Goal: Task Accomplishment & Management: Manage account settings

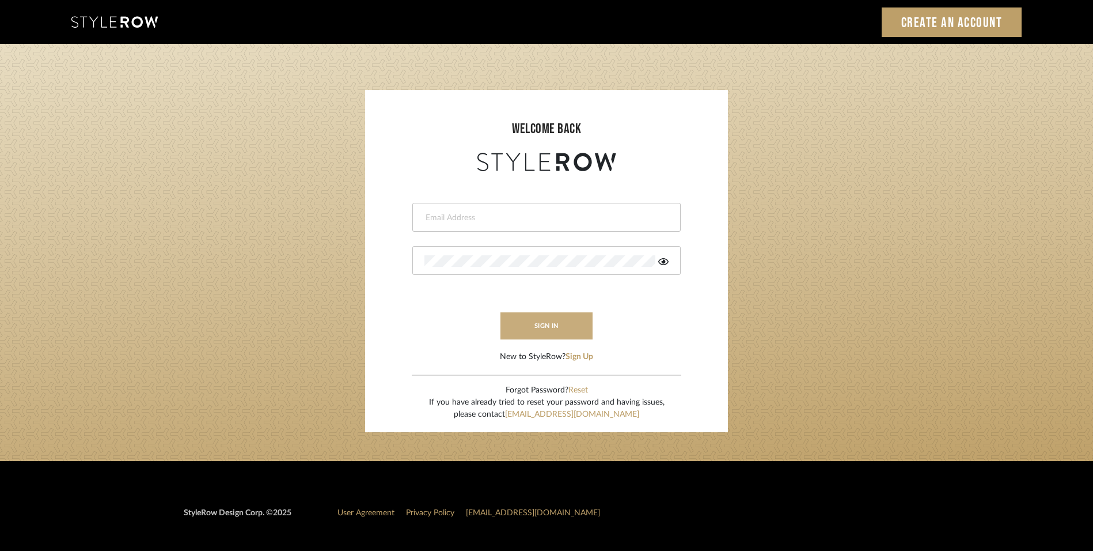
type input "[EMAIL_ADDRESS][DOMAIN_NAME]"
click at [555, 327] on button "sign in" at bounding box center [547, 325] width 92 height 27
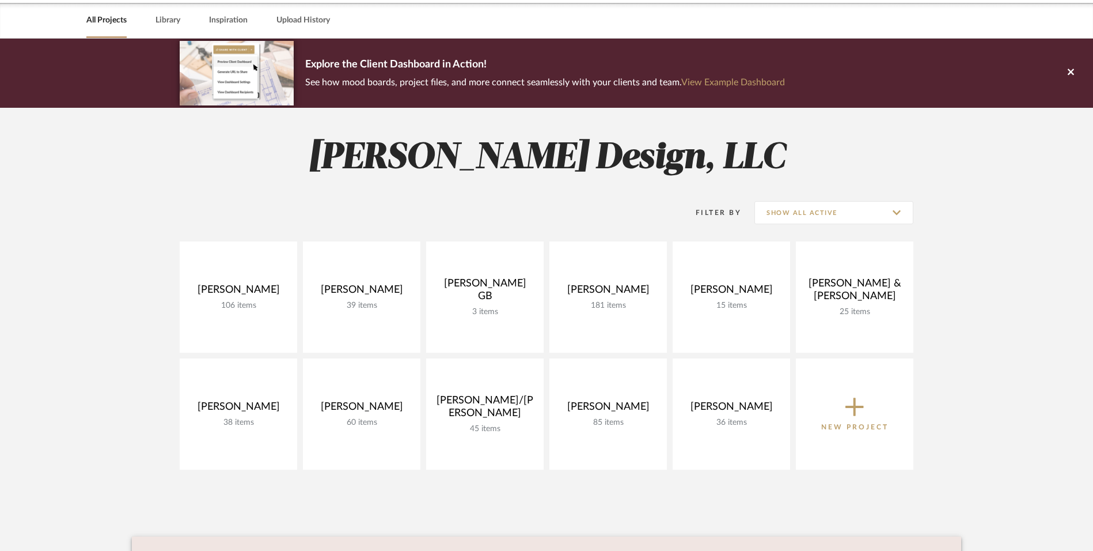
scroll to position [58, 0]
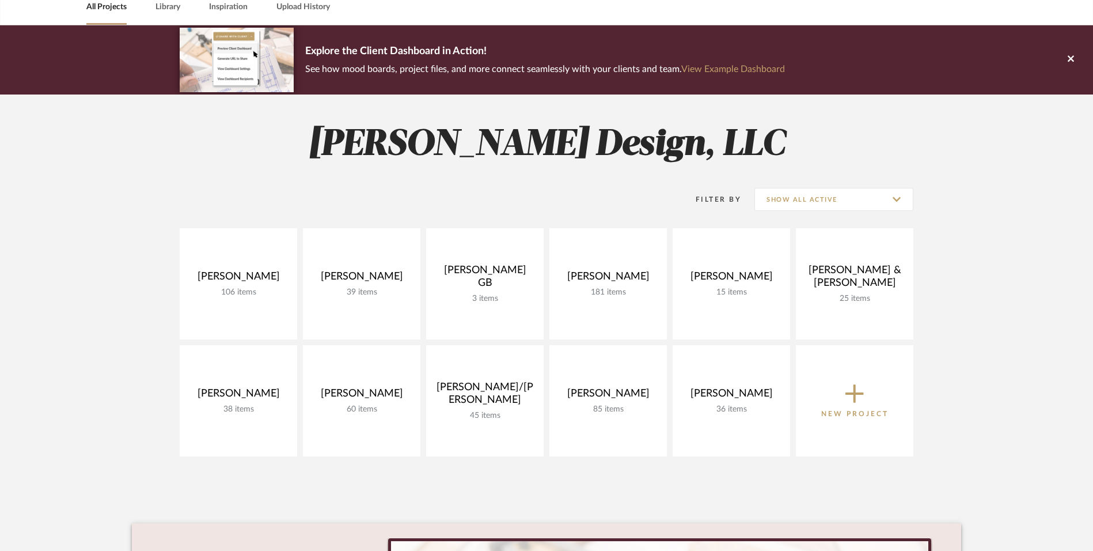
click at [107, 251] on project-collections "Explore the Client Dashboard in Action! See how mood boards, project files, and…" at bounding box center [546, 400] width 1093 height 750
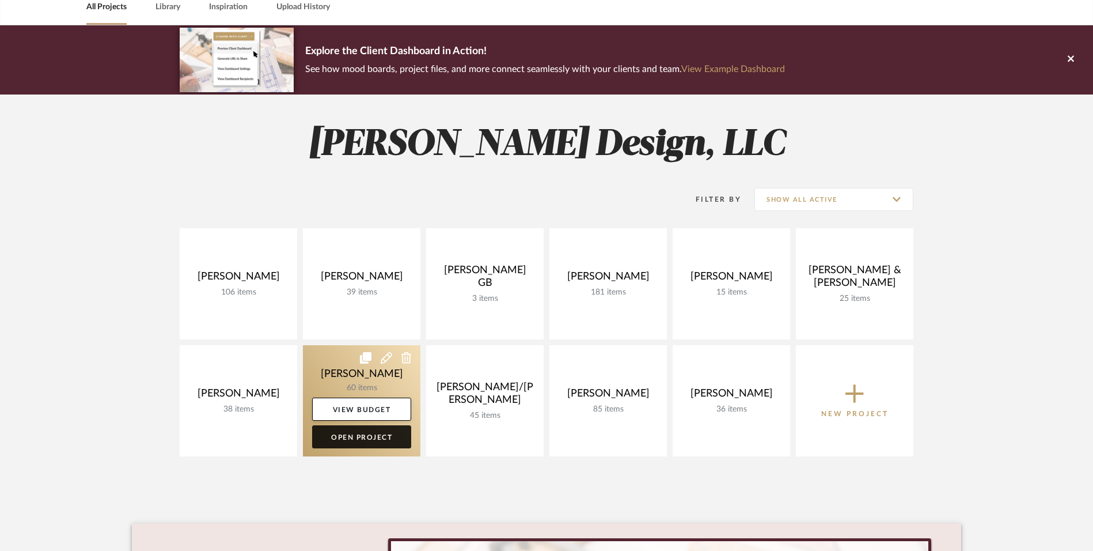
click at [388, 437] on link "Open Project" at bounding box center [361, 436] width 99 height 23
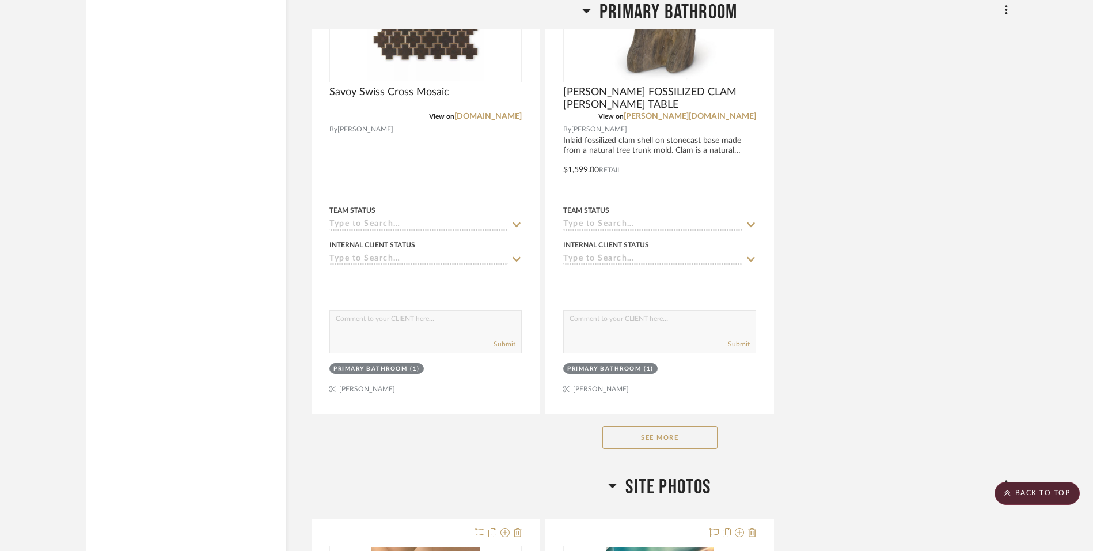
scroll to position [4148, 0]
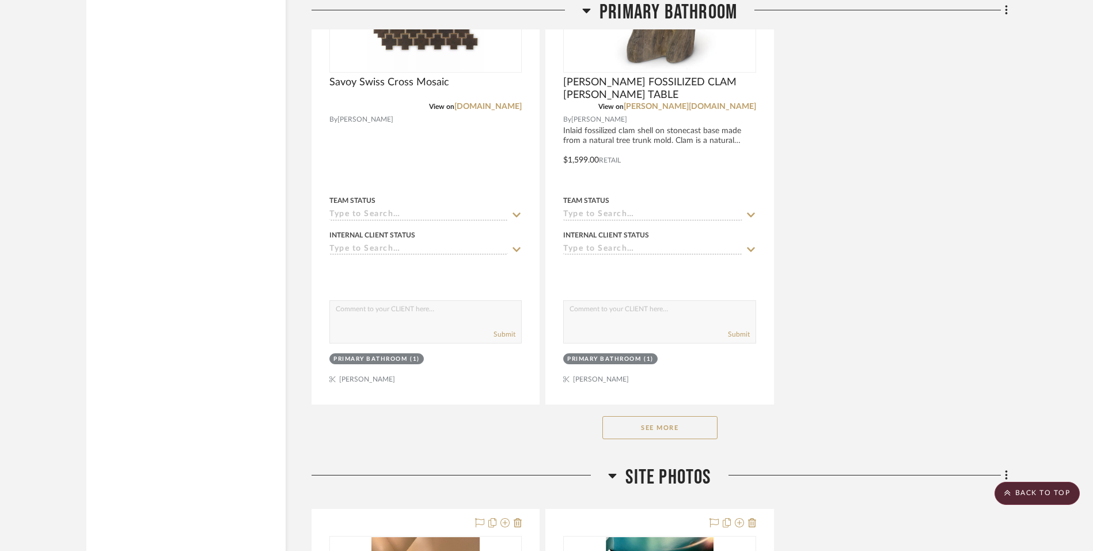
click at [658, 431] on button "See More" at bounding box center [660, 427] width 115 height 23
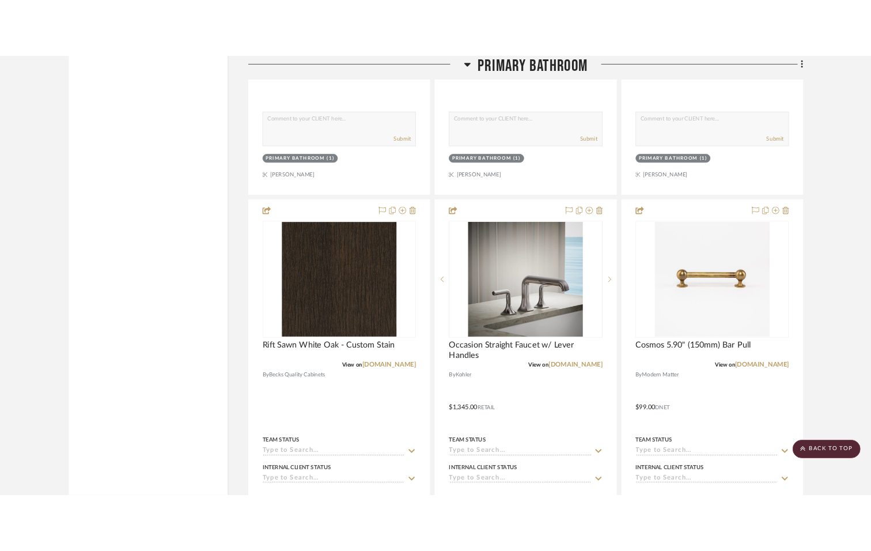
scroll to position [4436, 0]
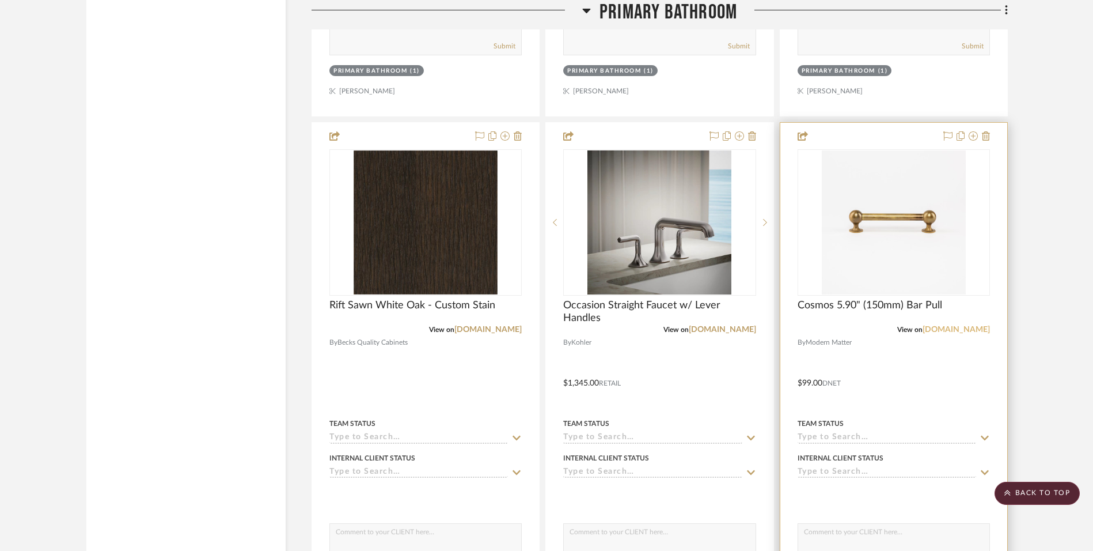
click at [955, 328] on link "modern-matter.com" at bounding box center [956, 329] width 67 height 8
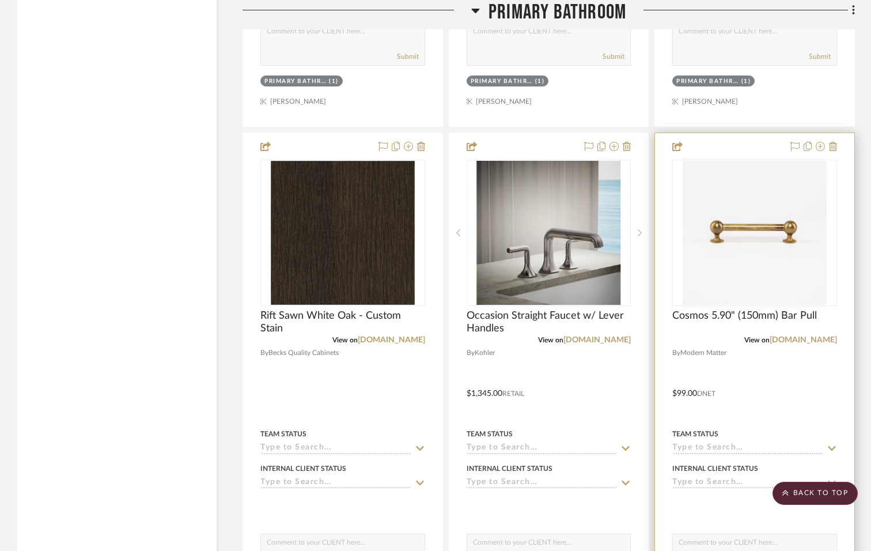
click at [783, 354] on div at bounding box center [754, 385] width 199 height 504
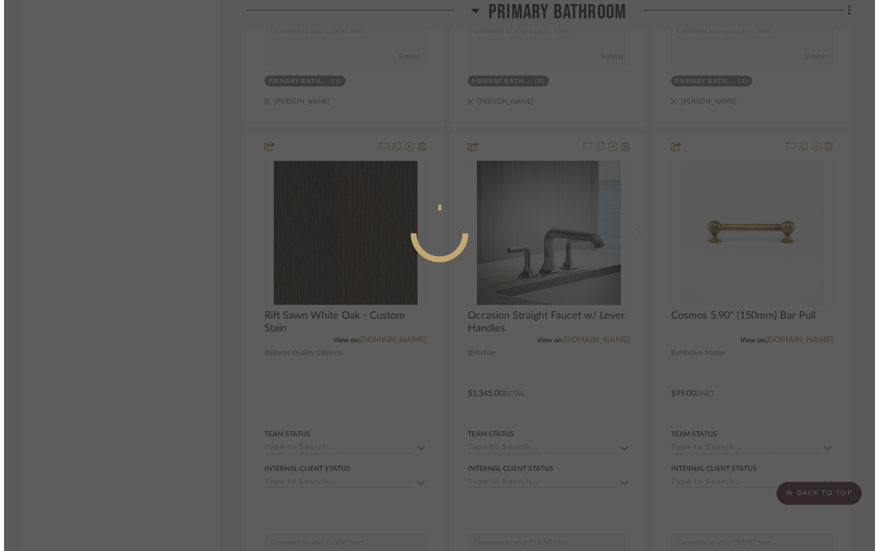
scroll to position [0, 0]
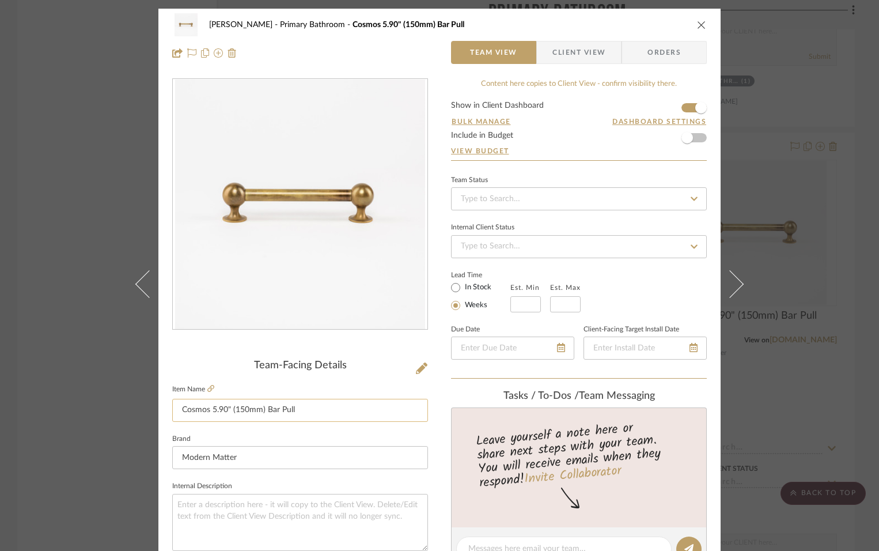
drag, startPoint x: 208, startPoint y: 410, endPoint x: 222, endPoint y: 407, distance: 14.7
click at [222, 407] on input "Cosmos 5.90" (150mm) Bar Pull" at bounding box center [300, 410] width 256 height 23
type input "Cosmos 9.84" (150mm) Bar Pull"
click at [318, 426] on sr-form-field "Item Name Cosmos 9.84" (150mm) Bar Pull" at bounding box center [300, 406] width 256 height 50
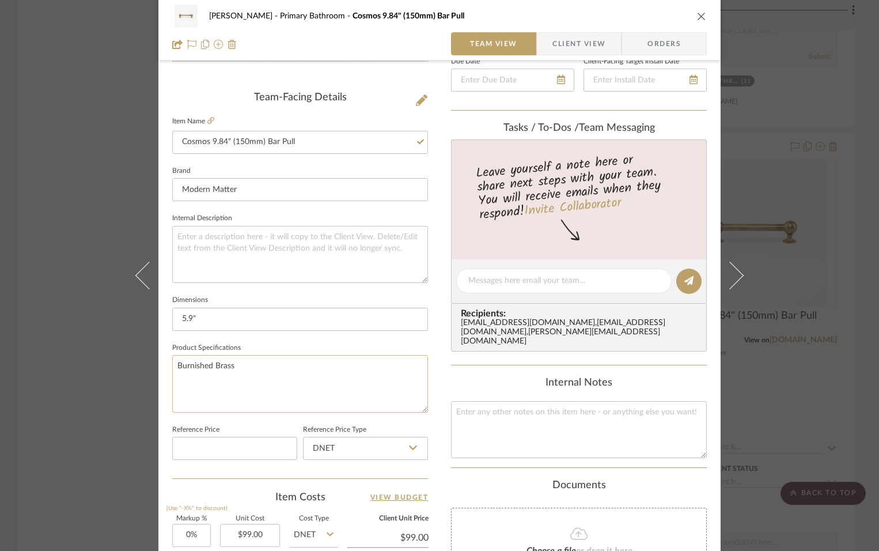
scroll to position [288, 0]
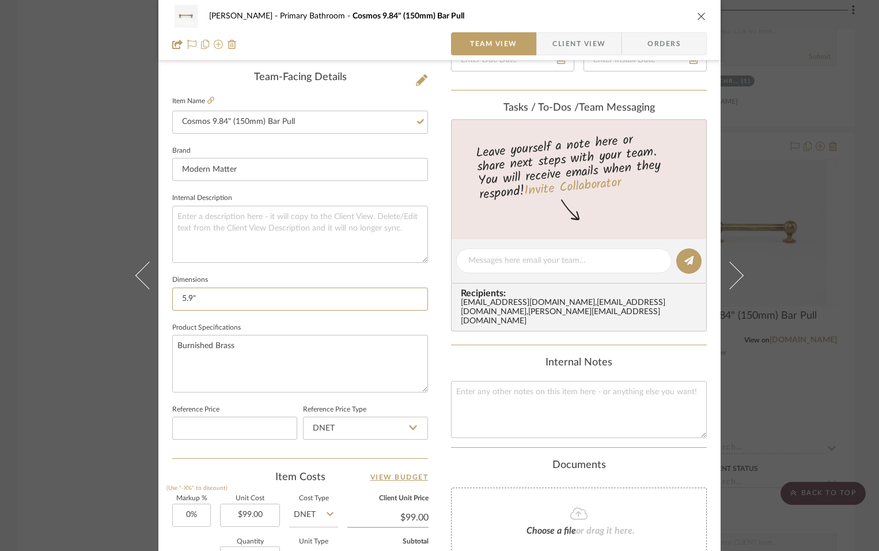
drag, startPoint x: 202, startPoint y: 296, endPoint x: 107, endPoint y: 311, distance: 96.3
click at [100, 295] on div "Ostrom, Jim Primary Bathroom Cosmos 9.84" (150mm) Bar Pull Team View Client Vie…" at bounding box center [439, 275] width 879 height 551
type input "9.84""
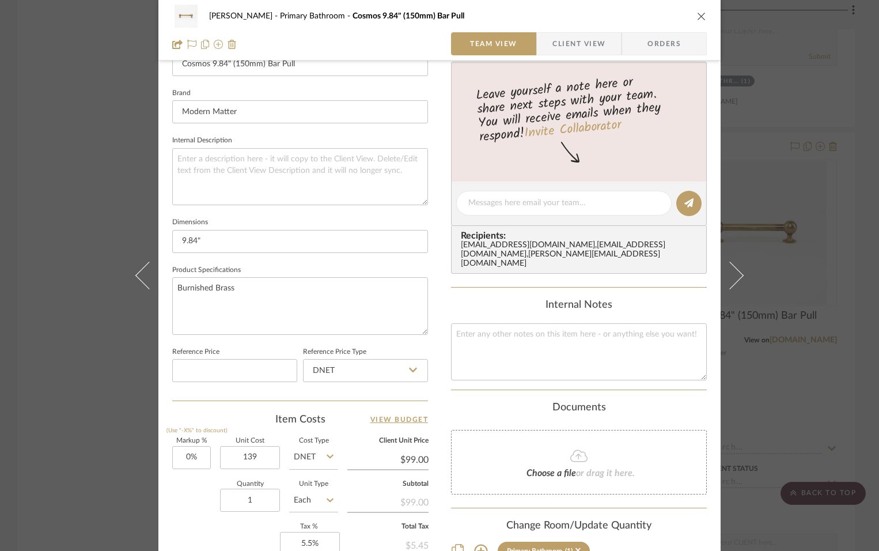
type input "$139.00"
click at [438, 412] on div "Ostrom, Jim Primary Bathroom Cosmos 9.84" (150mm) Bar Pull Team View Client Vie…" at bounding box center [439, 195] width 562 height 1064
type input "$139.00"
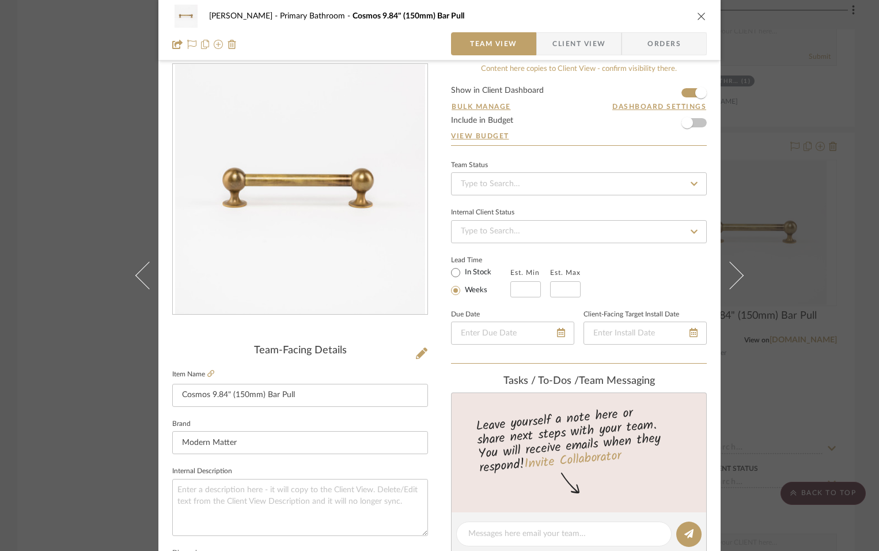
scroll to position [0, 0]
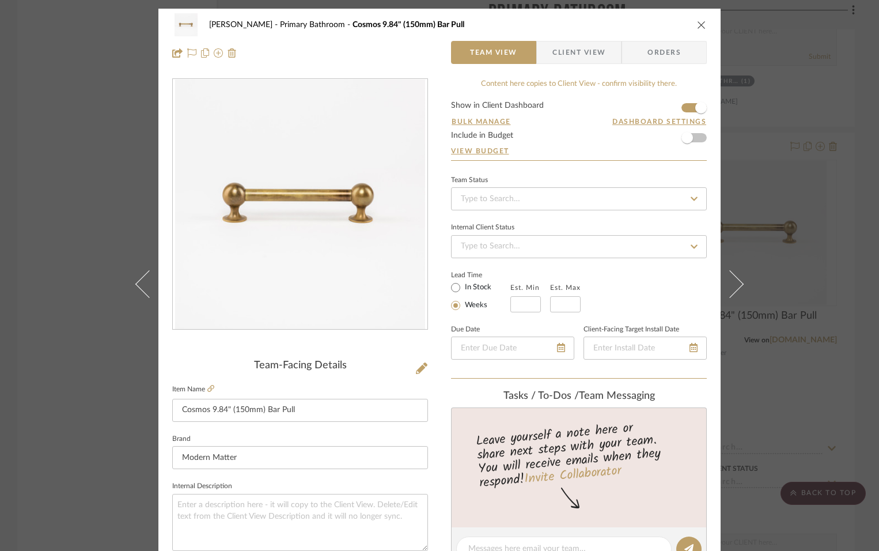
click at [697, 25] on icon "close" at bounding box center [701, 24] width 9 height 9
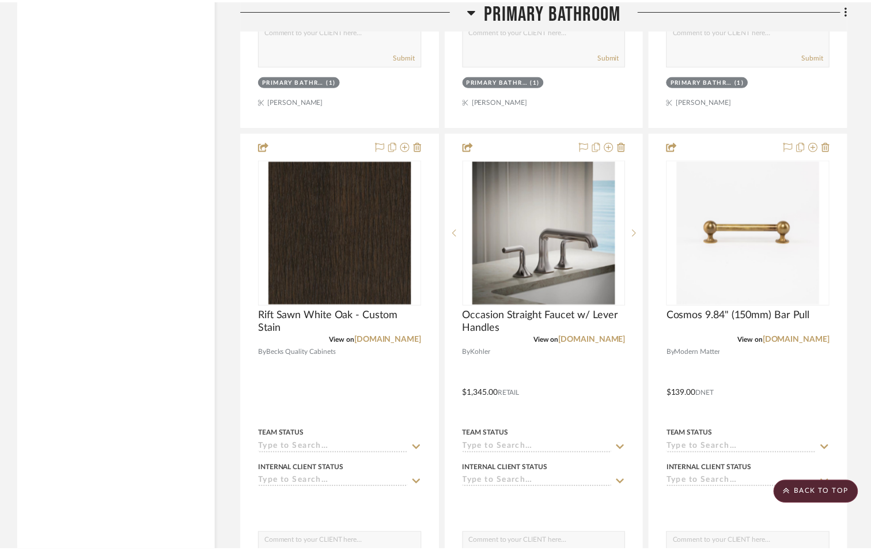
scroll to position [4436, 0]
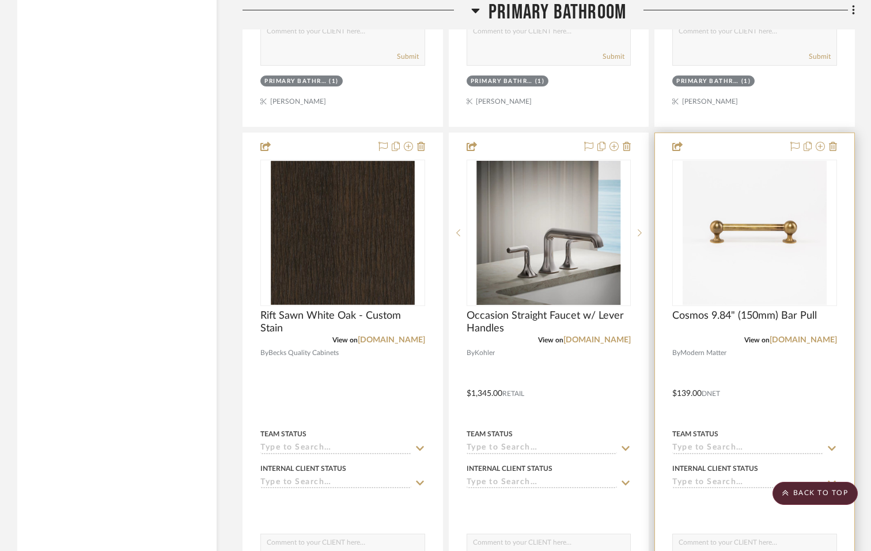
click at [744, 378] on div at bounding box center [754, 385] width 199 height 504
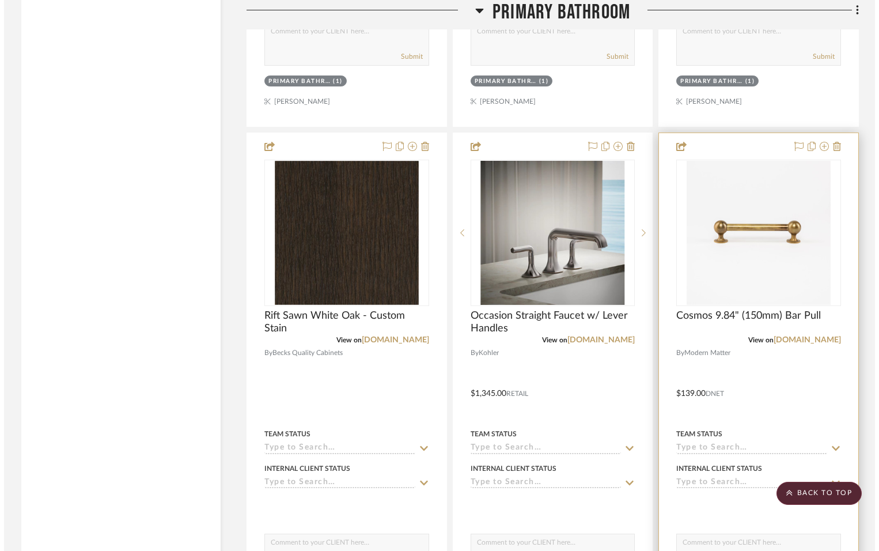
scroll to position [0, 0]
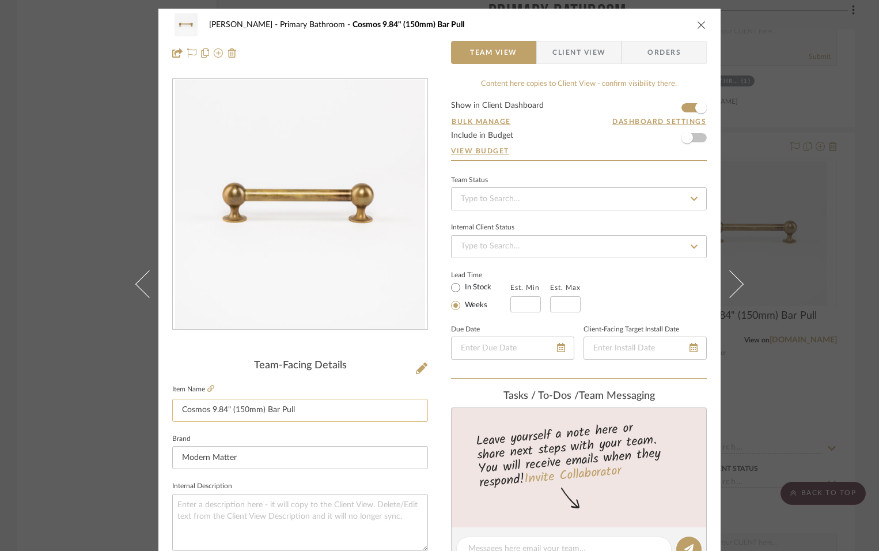
click at [237, 408] on input "Cosmos 9.84" (150mm) Bar Pull" at bounding box center [300, 410] width 256 height 23
type input "Cosmos 9.84" (250mm) Bar Pull"
click at [321, 427] on sr-form-field "Item Name Cosmos 9.84" (250mm) Bar Pull" at bounding box center [300, 406] width 256 height 50
click at [430, 432] on div "Ostrom, Jim Primary Bathroom Cosmos 9.84" (250mm) Bar Pull Team View Client Vie…" at bounding box center [439, 541] width 562 height 1064
click at [698, 24] on icon "close" at bounding box center [701, 24] width 9 height 9
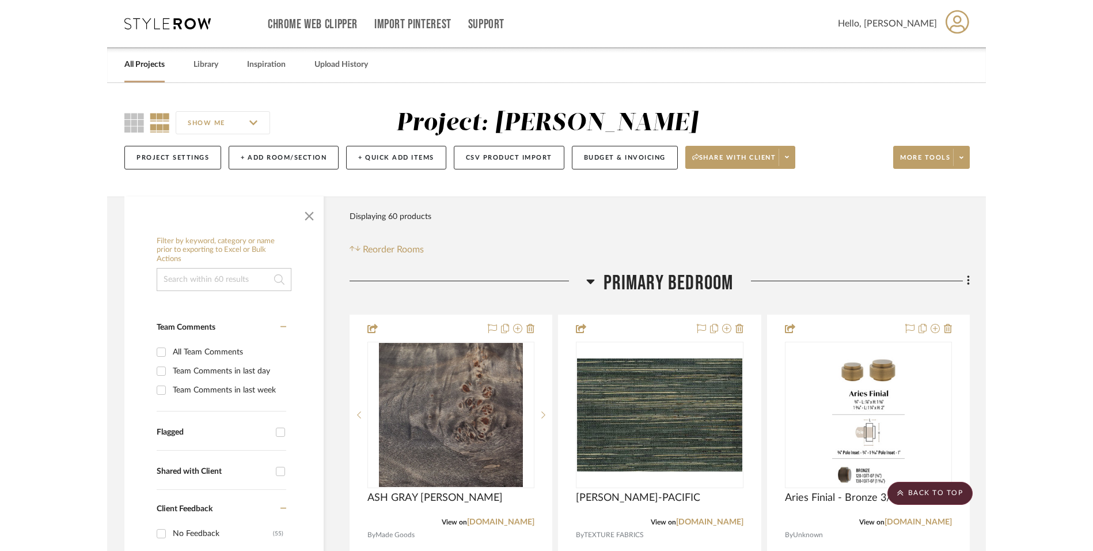
scroll to position [4436, 0]
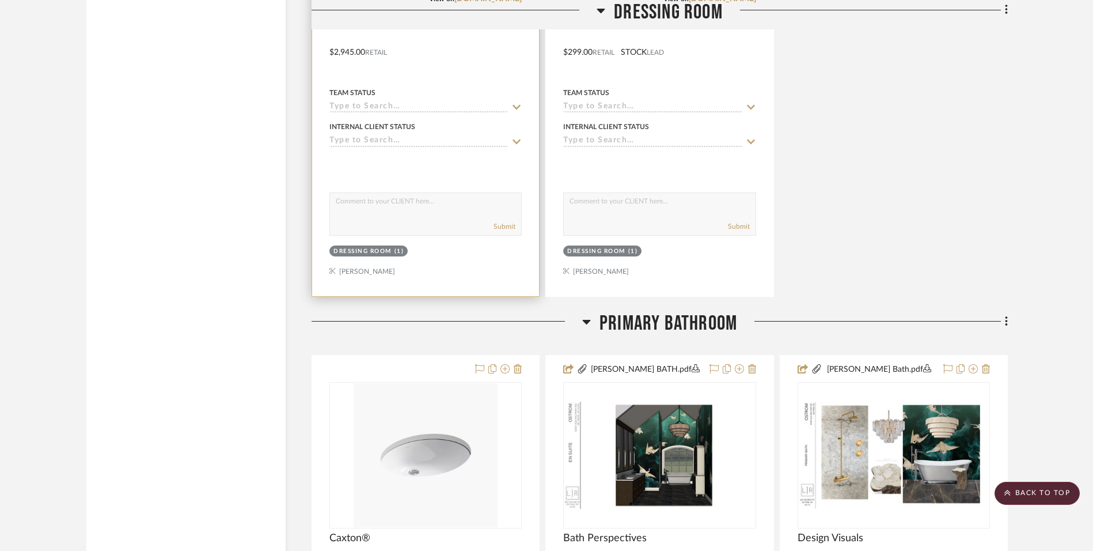
scroll to position [2707, 0]
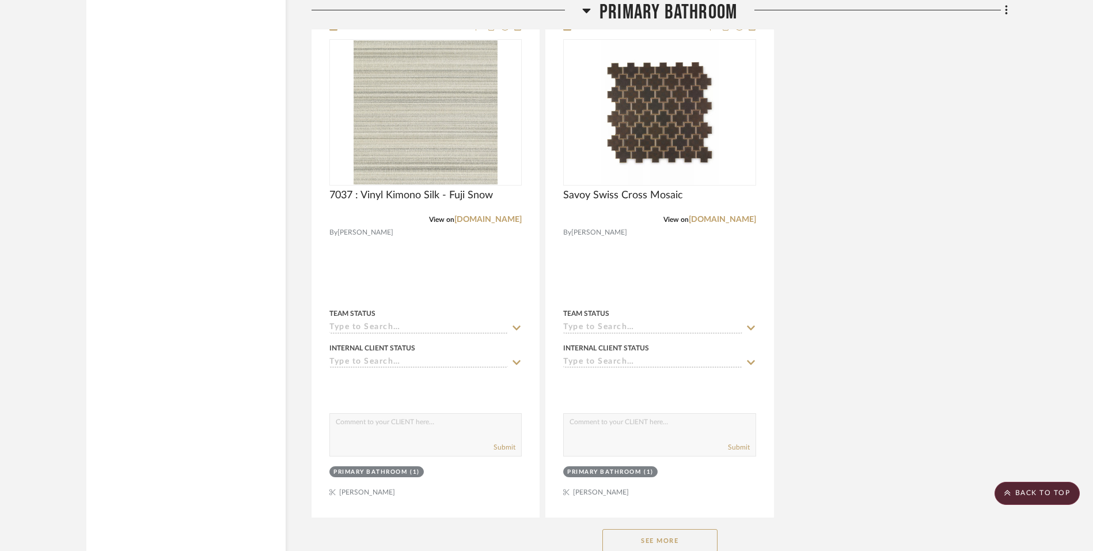
scroll to position [4320, 0]
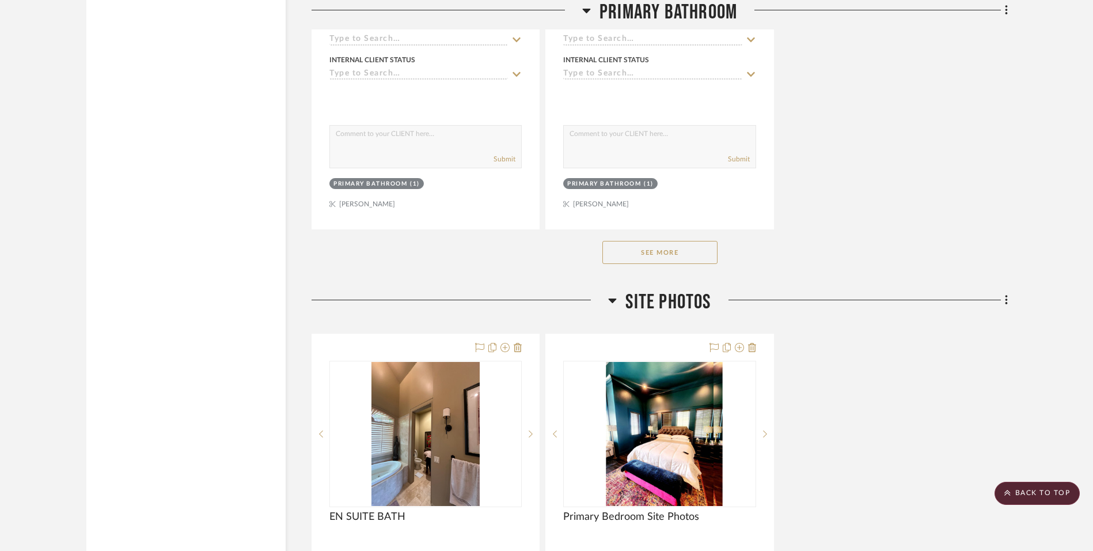
click at [685, 251] on button "See More" at bounding box center [660, 252] width 115 height 23
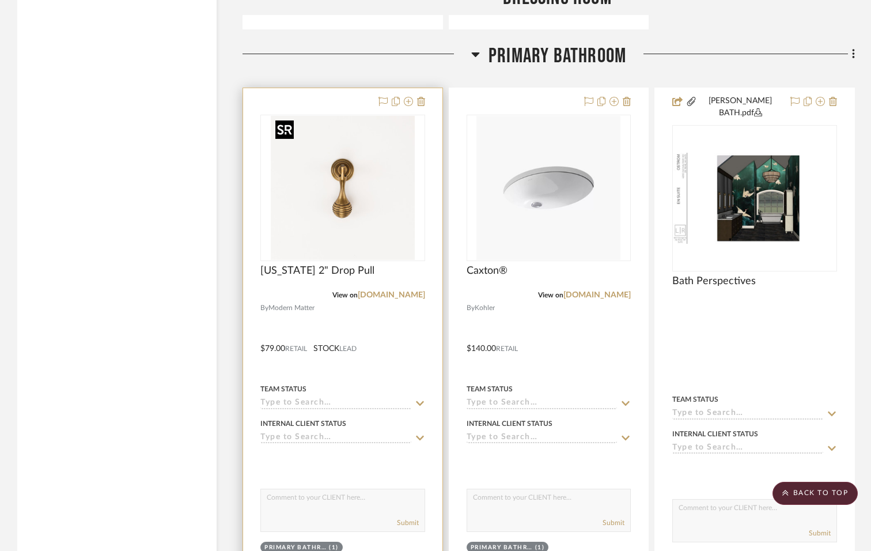
scroll to position [2938, 0]
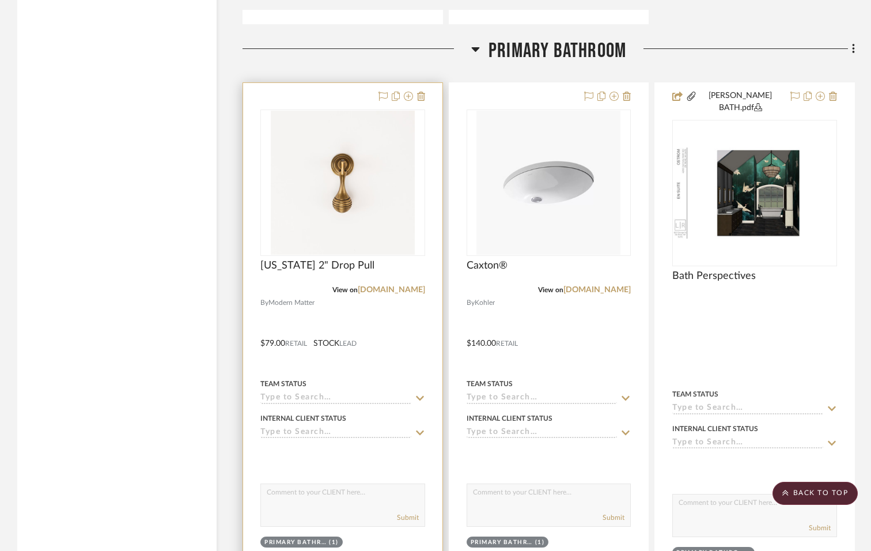
click at [387, 332] on div at bounding box center [342, 340] width 199 height 514
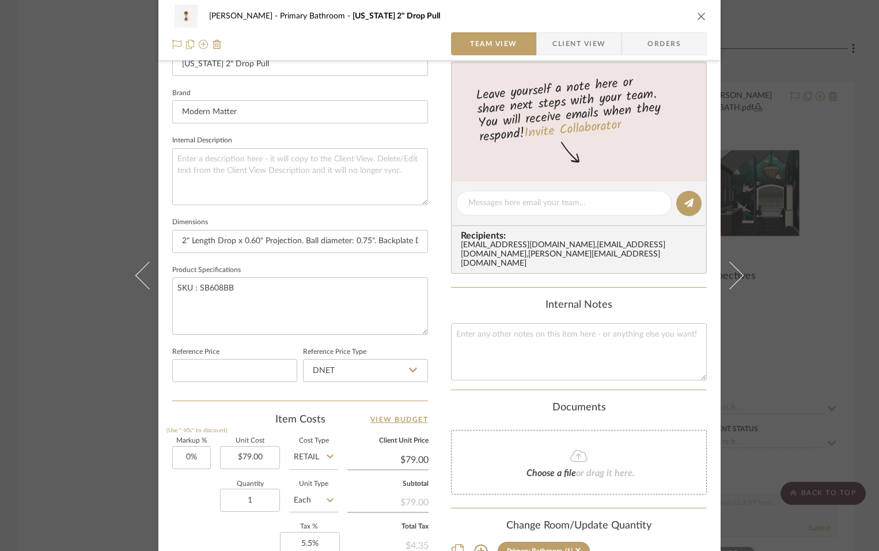
scroll to position [461, 0]
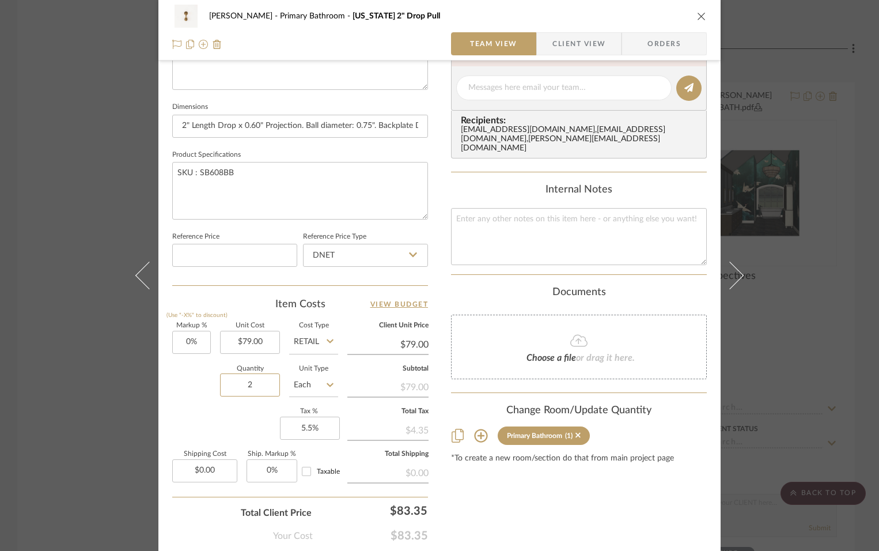
type input "2"
click at [504, 491] on div "Content here copies to Client View - confirm visibility there. Show in Client D…" at bounding box center [579, 92] width 256 height 948
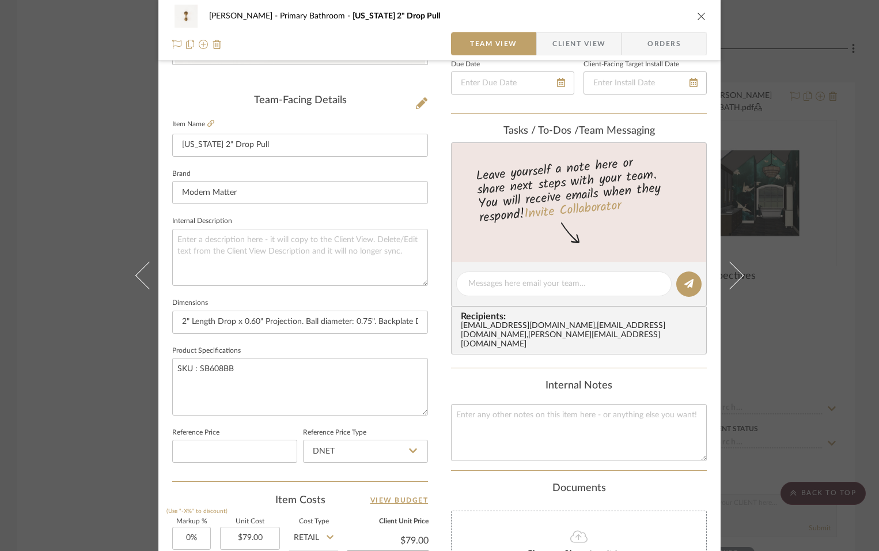
scroll to position [403, 0]
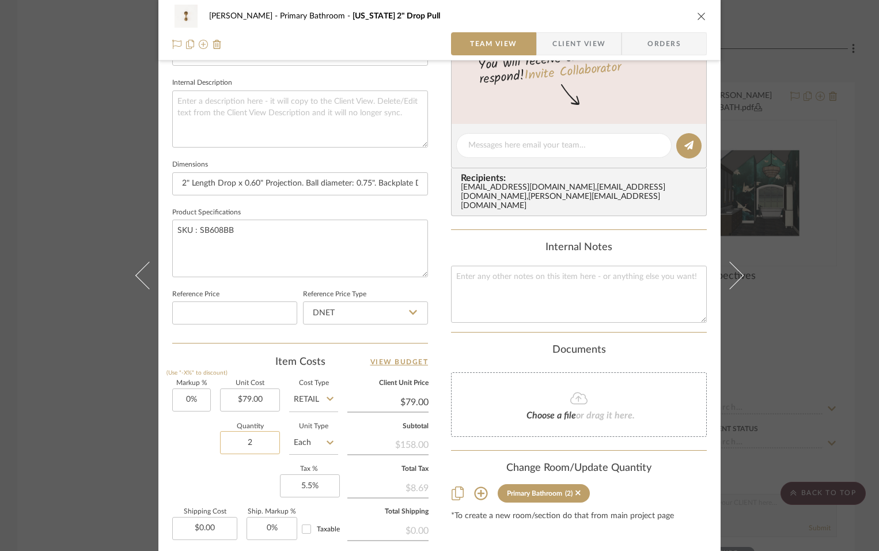
click at [241, 443] on input "2" at bounding box center [250, 442] width 60 height 23
type input "4"
click at [580, 533] on div "Content here copies to Client View - confirm visibility there. Show in Client D…" at bounding box center [579, 149] width 256 height 948
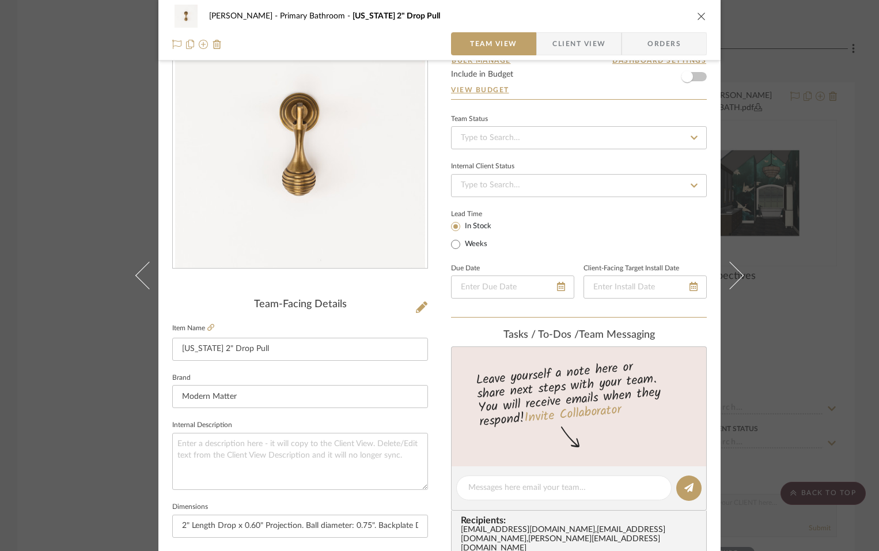
scroll to position [0, 0]
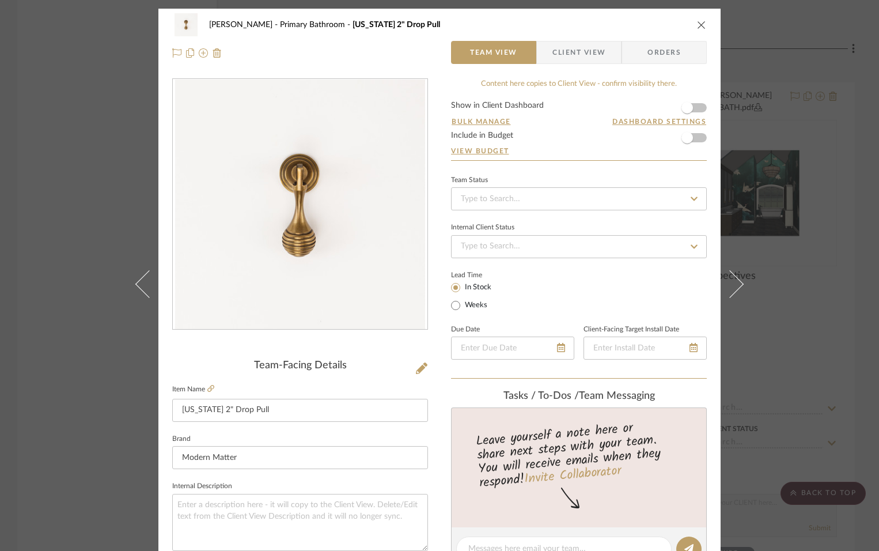
click at [697, 24] on icon "close" at bounding box center [701, 24] width 9 height 9
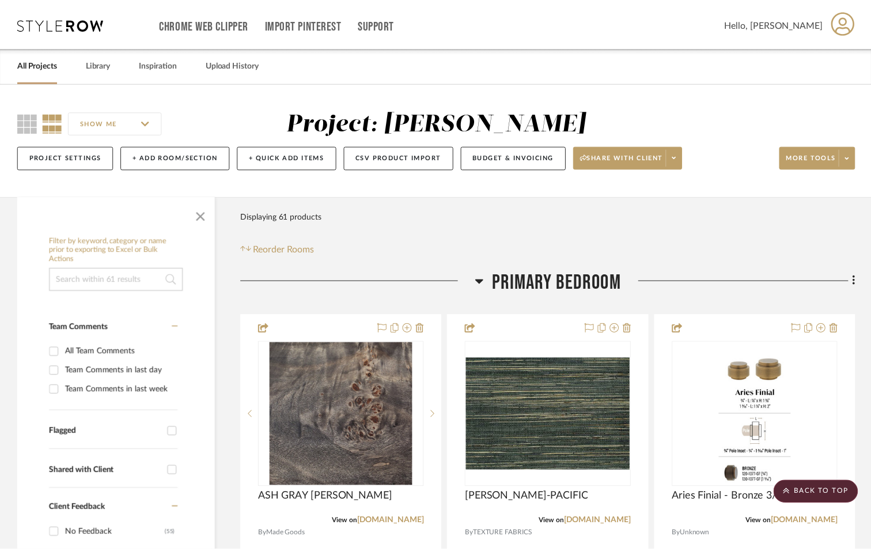
scroll to position [2938, 0]
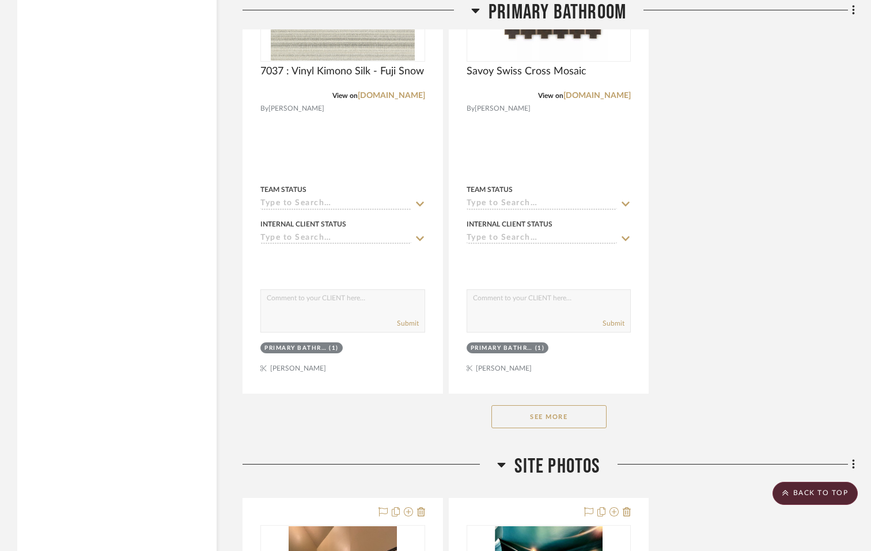
scroll to position [4263, 0]
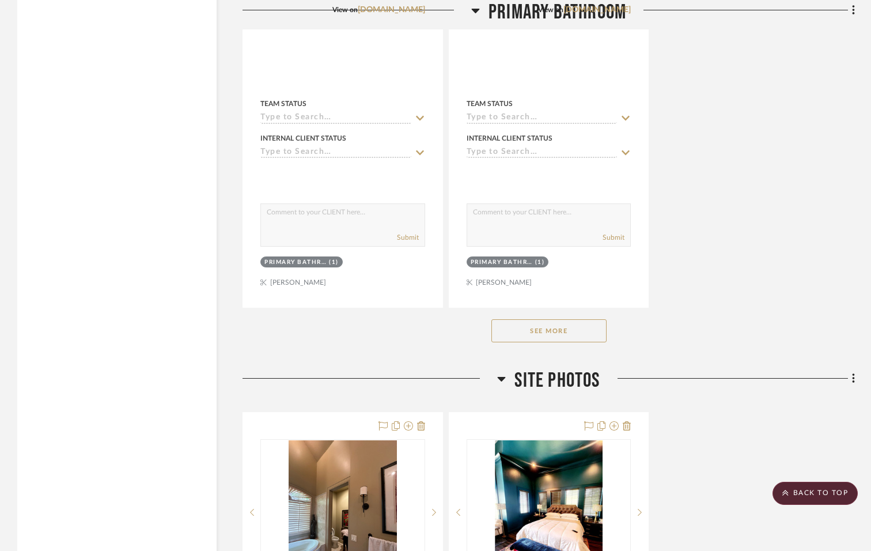
click at [581, 319] on button "See More" at bounding box center [548, 330] width 115 height 23
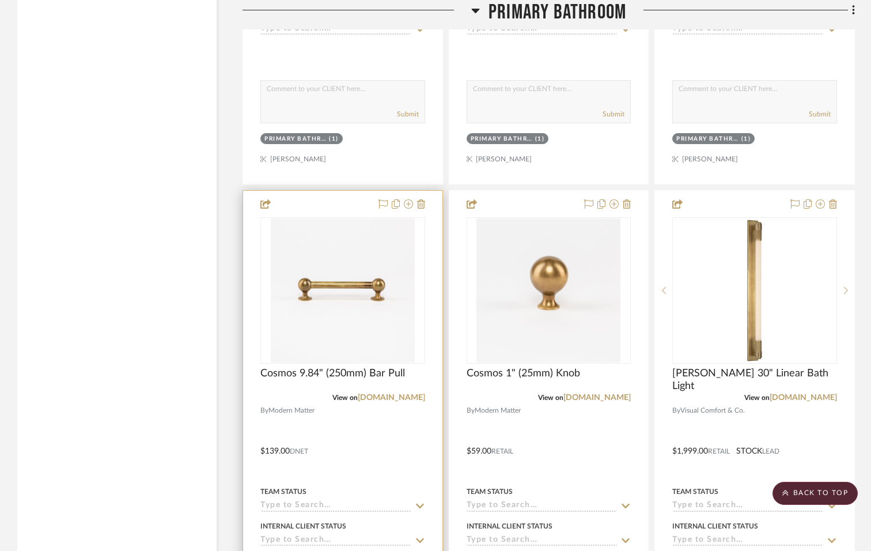
scroll to position [4954, 0]
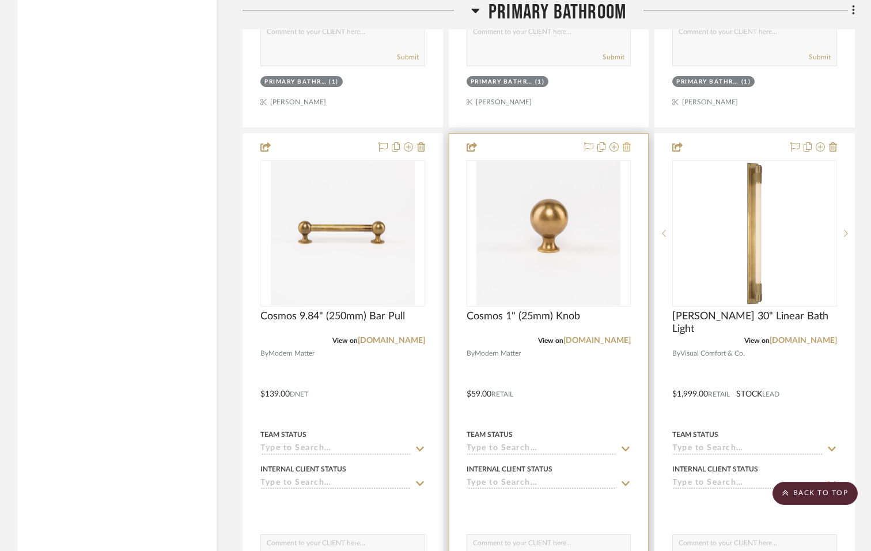
click at [626, 142] on icon at bounding box center [627, 146] width 8 height 9
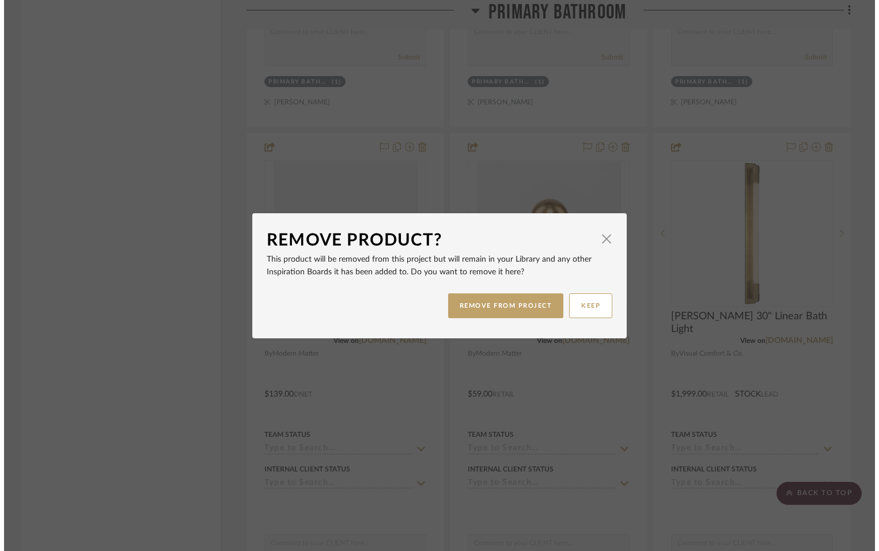
scroll to position [0, 0]
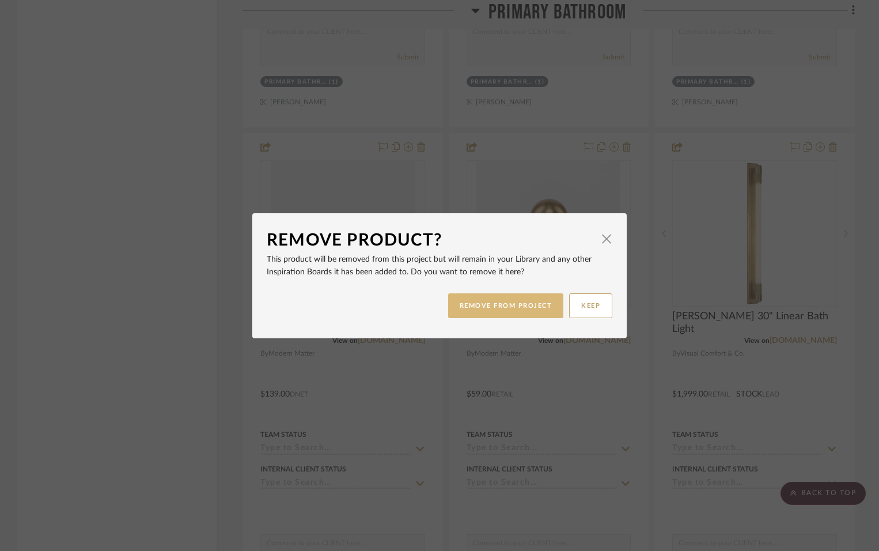
click at [498, 304] on button "REMOVE FROM PROJECT" at bounding box center [506, 305] width 116 height 25
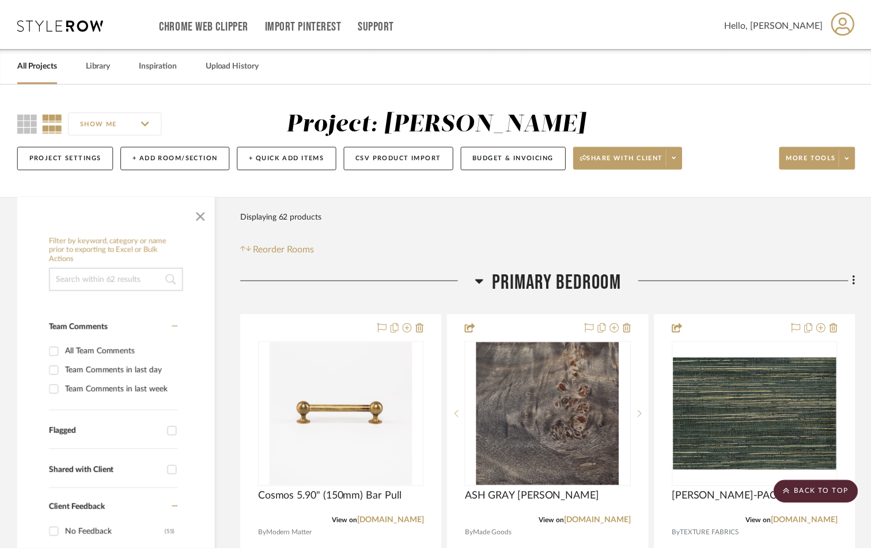
scroll to position [4954, 0]
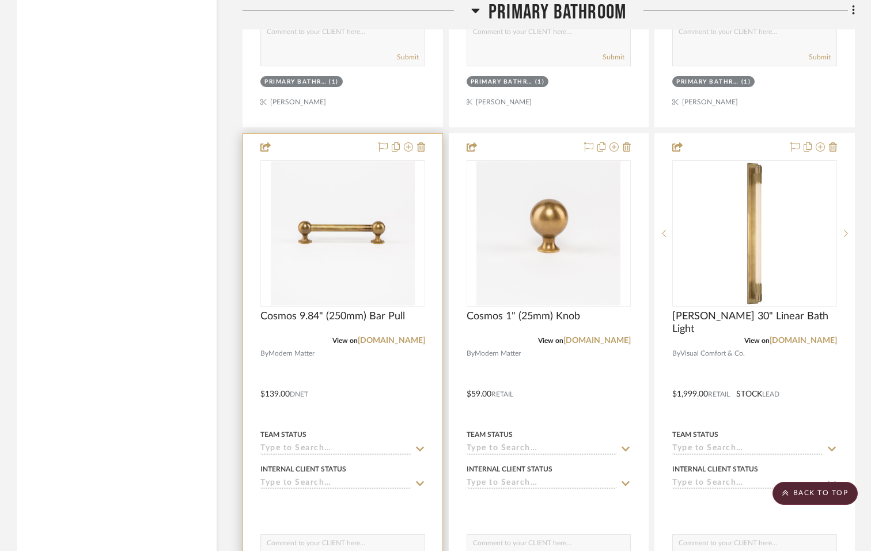
click at [380, 352] on div at bounding box center [342, 386] width 199 height 504
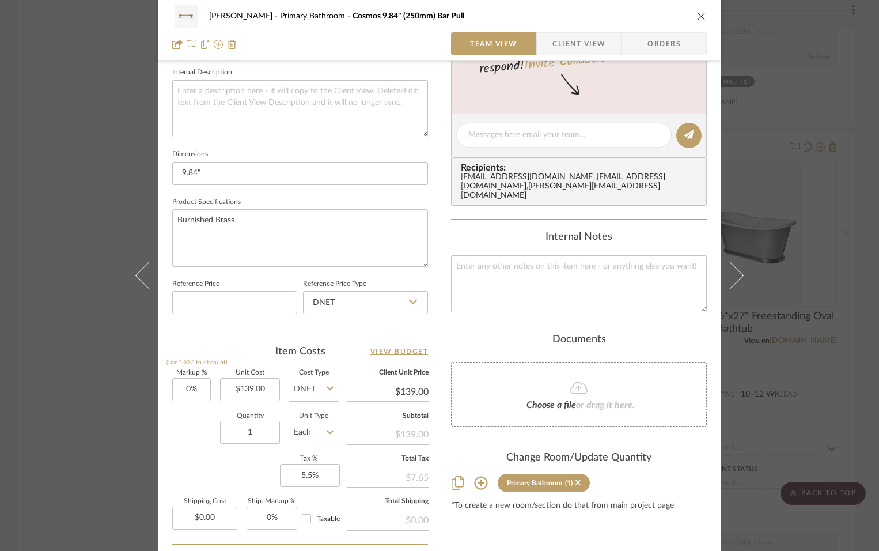
scroll to position [461, 0]
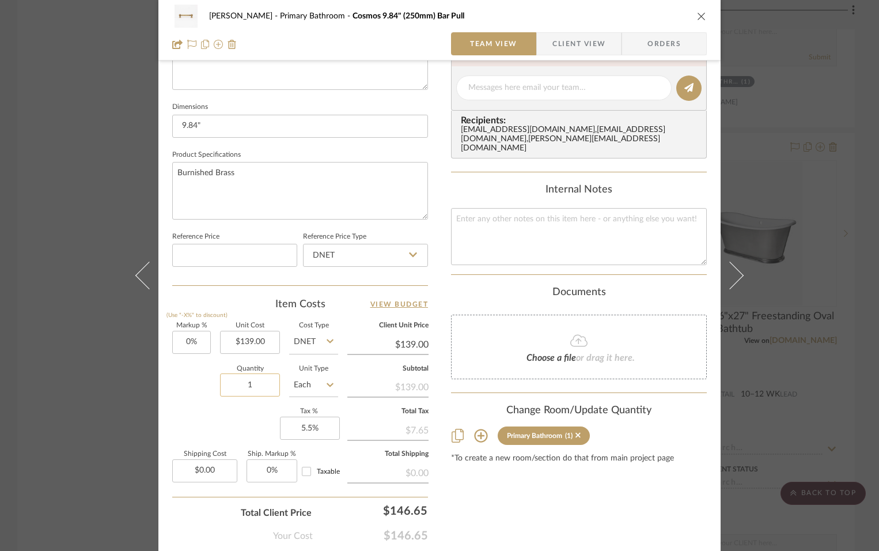
click at [241, 383] on input "1" at bounding box center [250, 384] width 60 height 23
type input "3"
click at [483, 488] on div "Content here copies to Client View - confirm visibility there. Show in Client D…" at bounding box center [579, 92] width 256 height 948
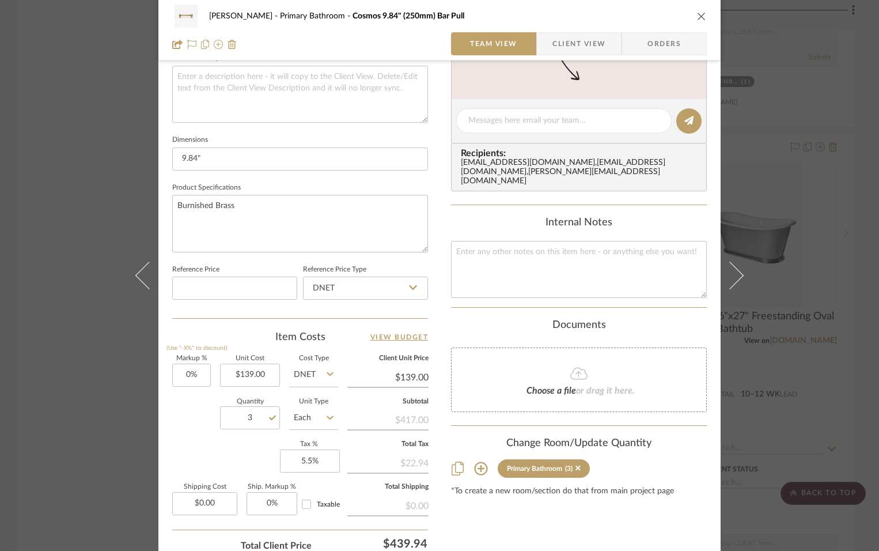
scroll to position [518, 0]
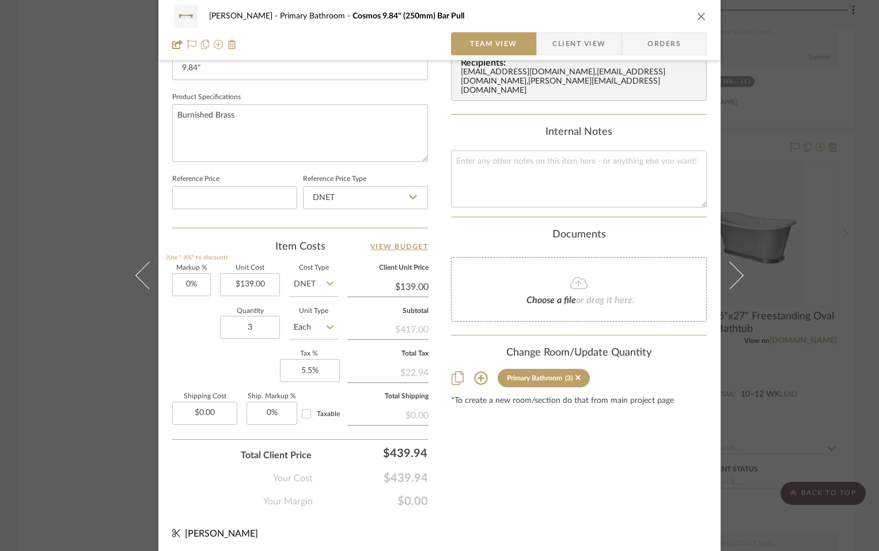
click at [455, 233] on div "Documents" at bounding box center [579, 235] width 256 height 13
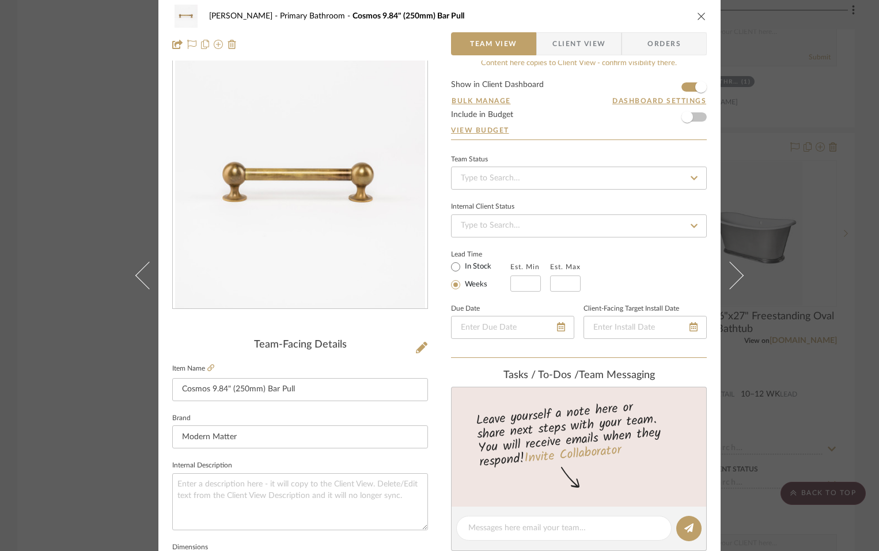
scroll to position [0, 0]
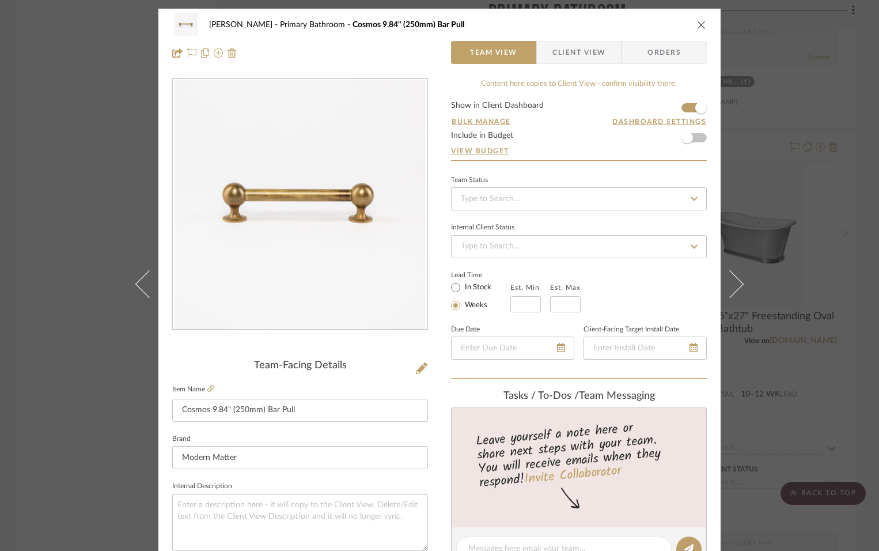
click at [699, 21] on icon "close" at bounding box center [701, 24] width 9 height 9
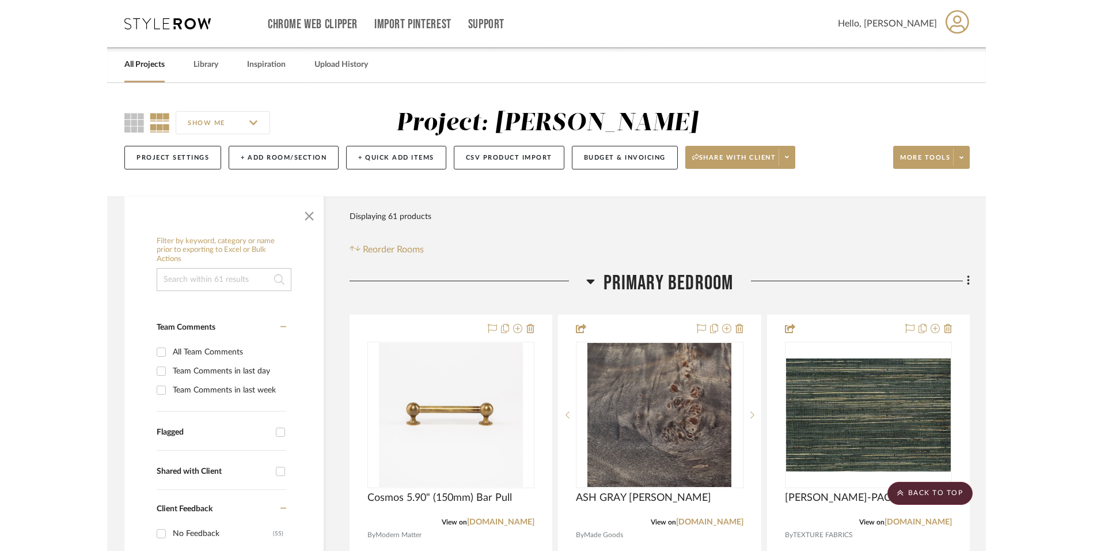
scroll to position [4954, 0]
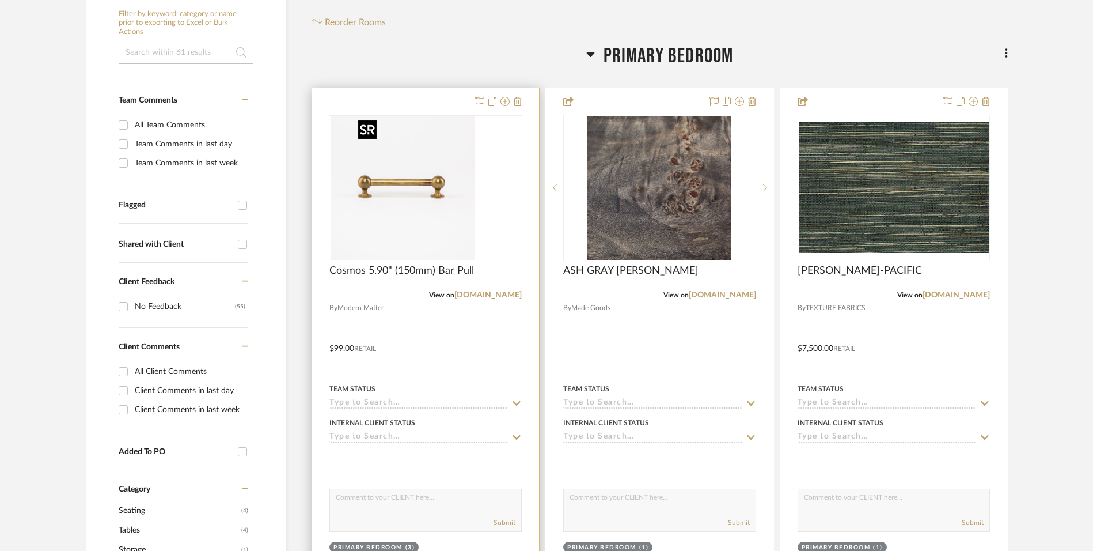
scroll to position [346, 0]
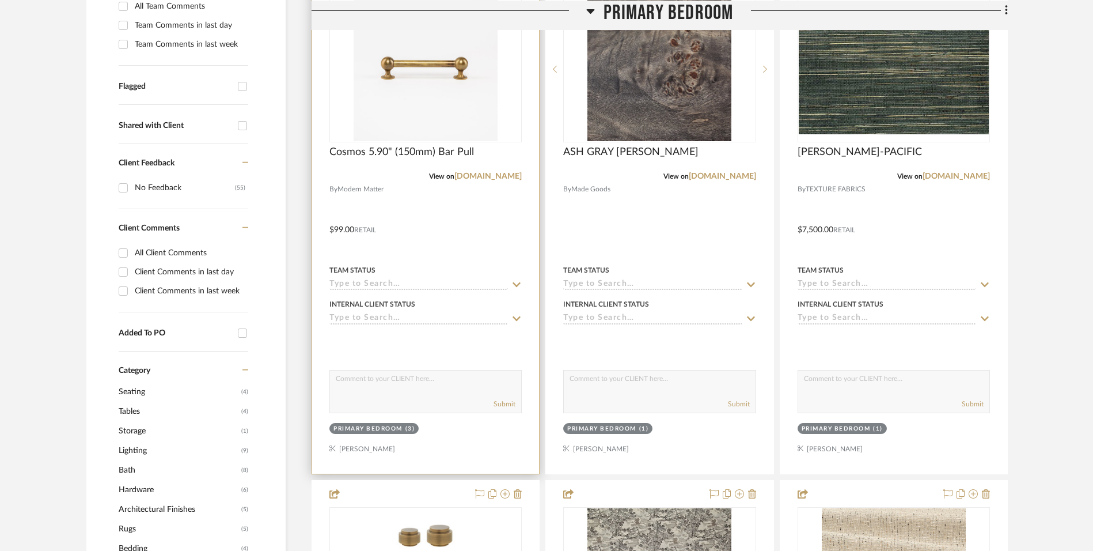
click at [452, 238] on div at bounding box center [425, 221] width 227 height 504
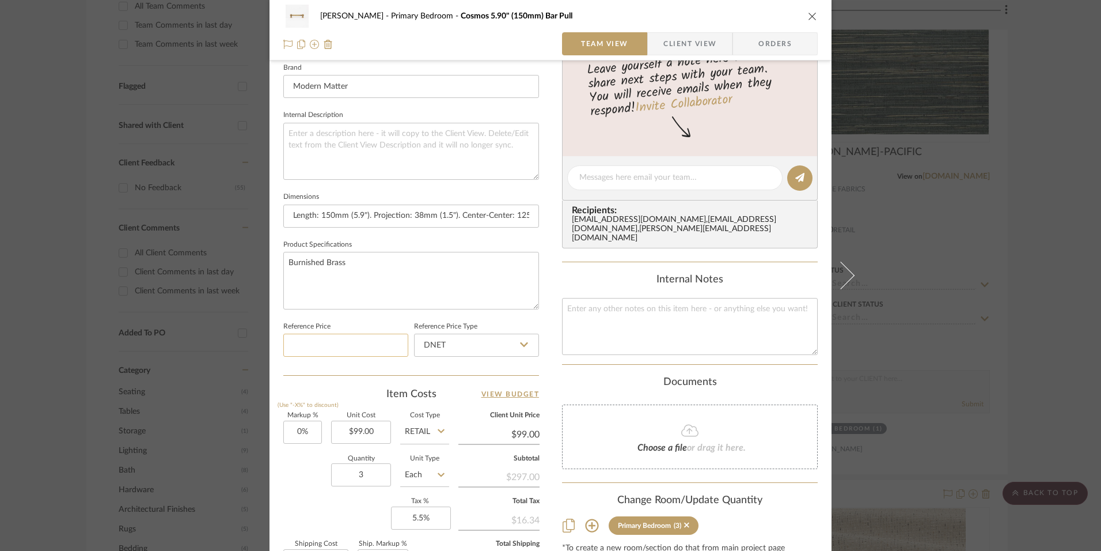
scroll to position [461, 0]
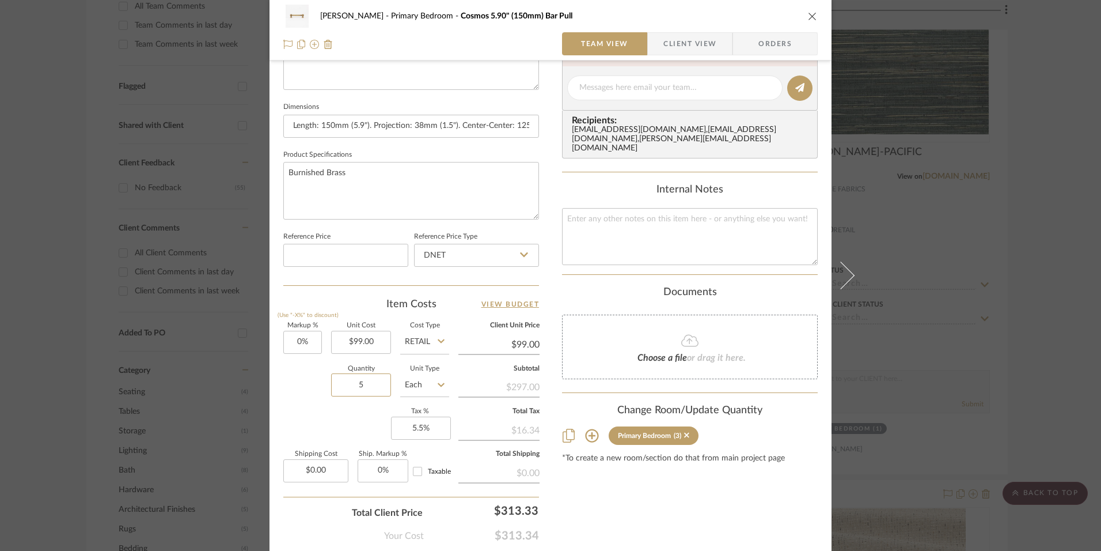
type input "5"
click at [550, 398] on div "Ostrom, Jim Primary Bedroom Cosmos 5.90" (150mm) Bar Pull Team View Client View…" at bounding box center [551, 80] width 562 height 1064
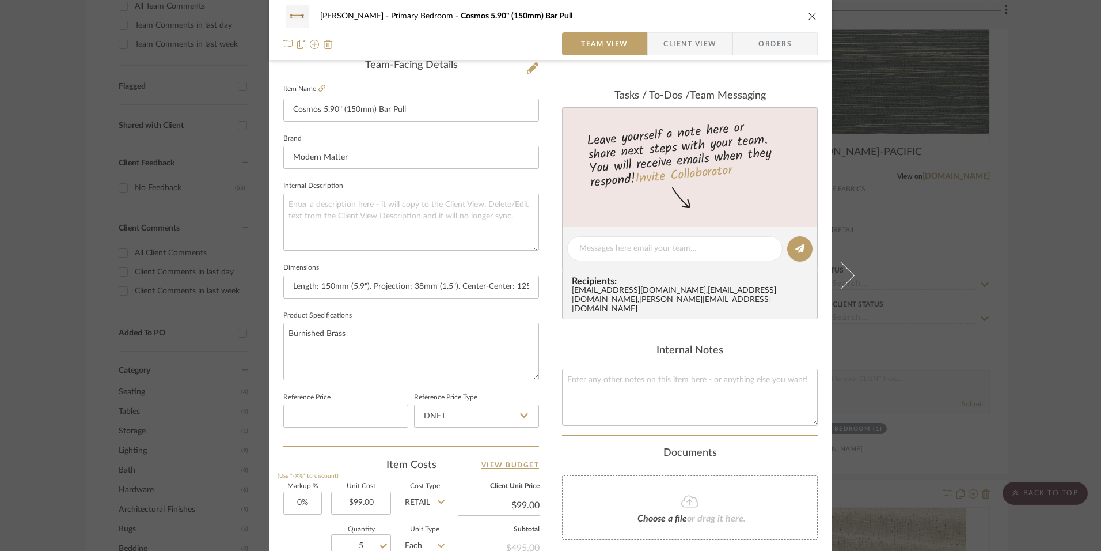
scroll to position [288, 0]
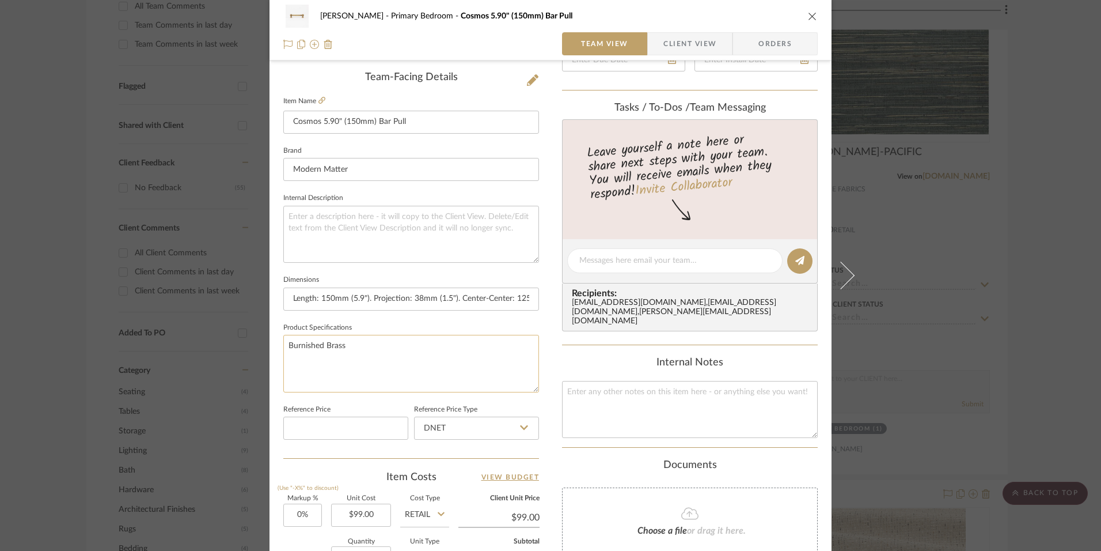
click at [360, 347] on textarea "Burnished Brass" at bounding box center [411, 363] width 256 height 57
type textarea "Burnished Brass Location: Hallway Cabinetry"
click at [545, 400] on div "Ostrom, Jim Primary Bedroom Cosmos 5.90" (150mm) Bar Pull Team View Client View…" at bounding box center [551, 253] width 562 height 1064
click at [809, 15] on icon "close" at bounding box center [812, 16] width 9 height 9
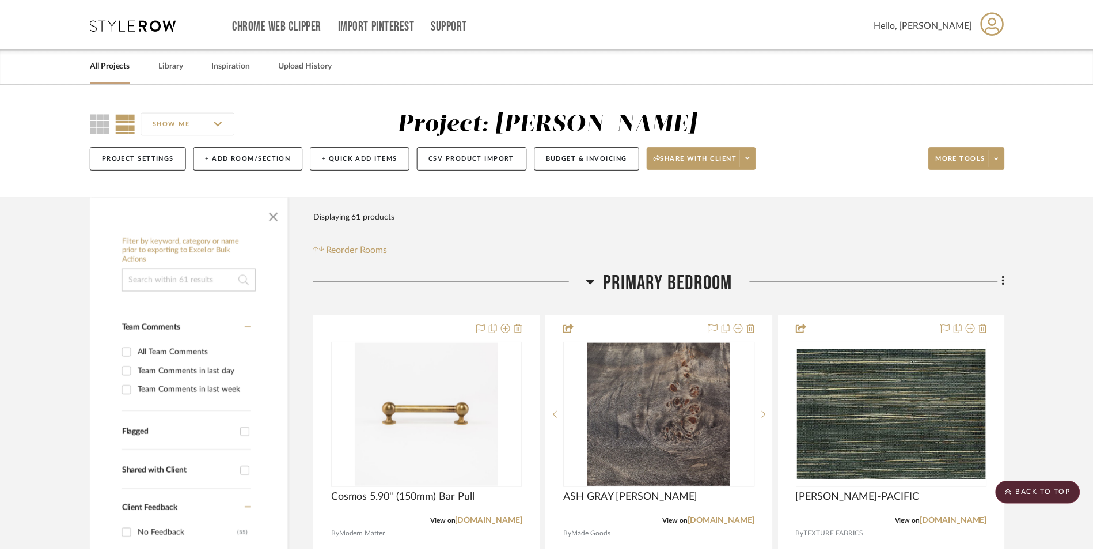
scroll to position [346, 0]
